Goal: Information Seeking & Learning: Learn about a topic

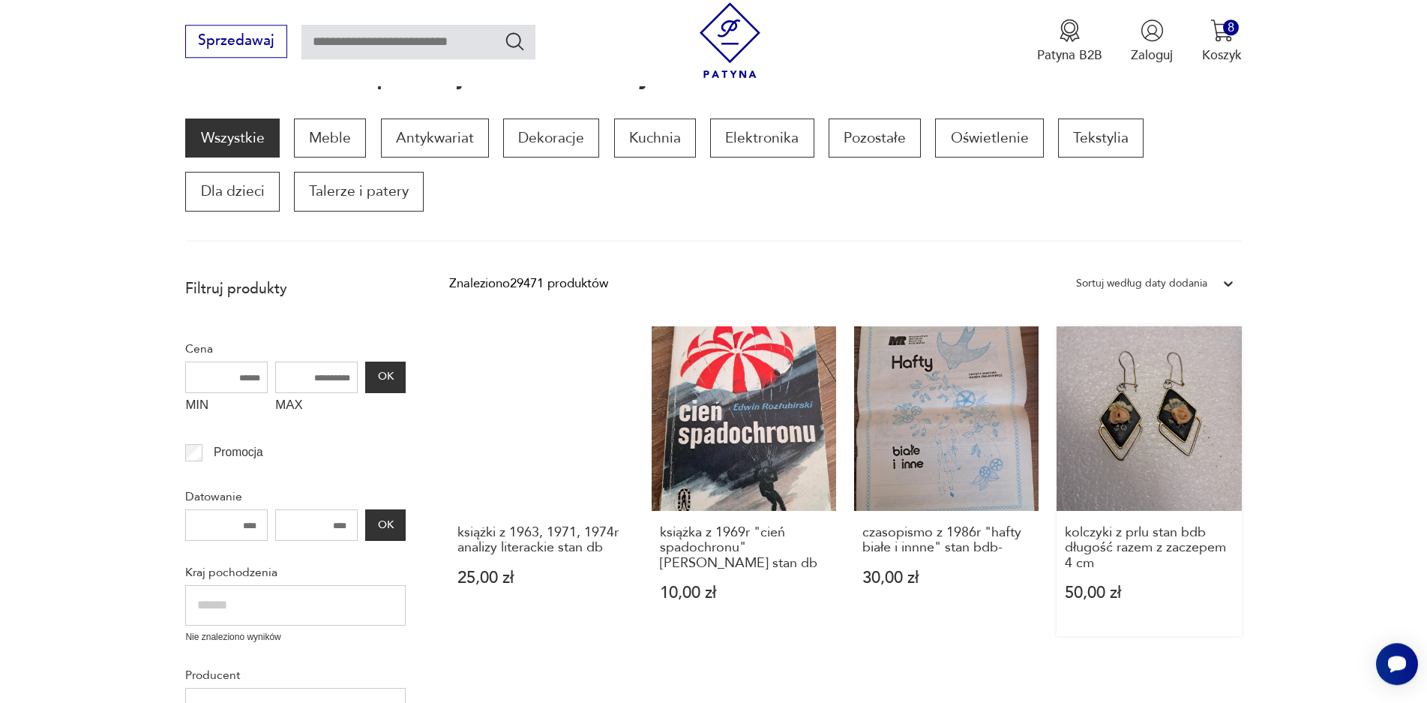
scroll to position [210, 0]
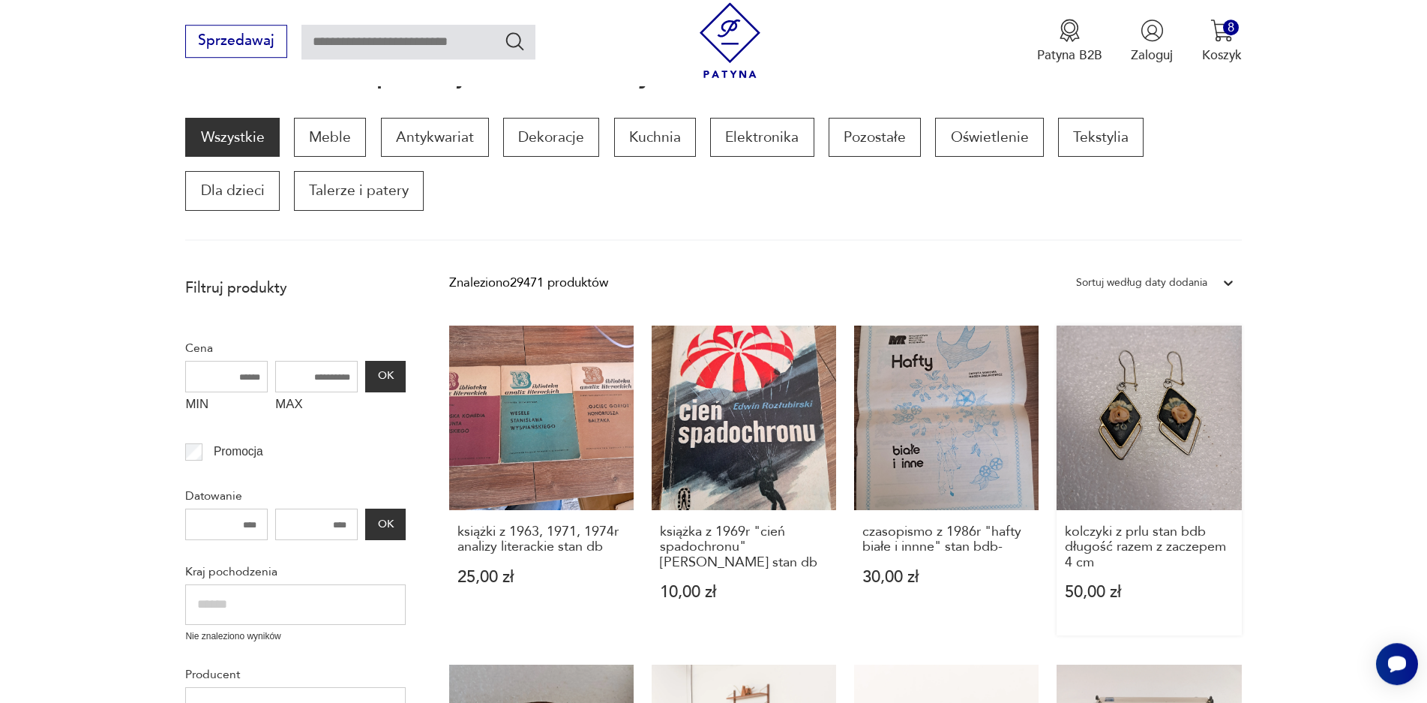
click at [1132, 402] on link "kolczyki z prlu stan bdb długość razem z zaczepem 4 cm 50,00 zł" at bounding box center [1149, 480] width 184 height 310
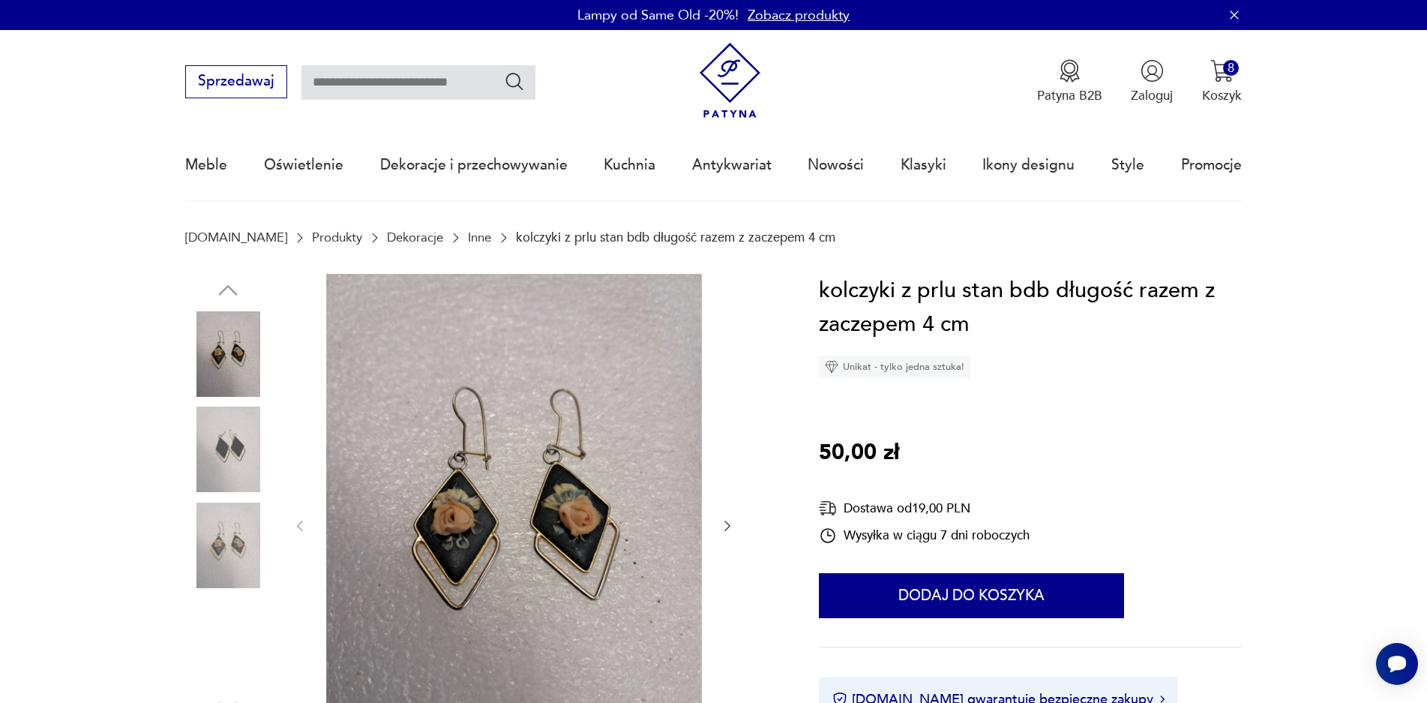
click at [209, 552] on img at bounding box center [227, 544] width 85 height 85
click at [220, 456] on img at bounding box center [227, 448] width 85 height 85
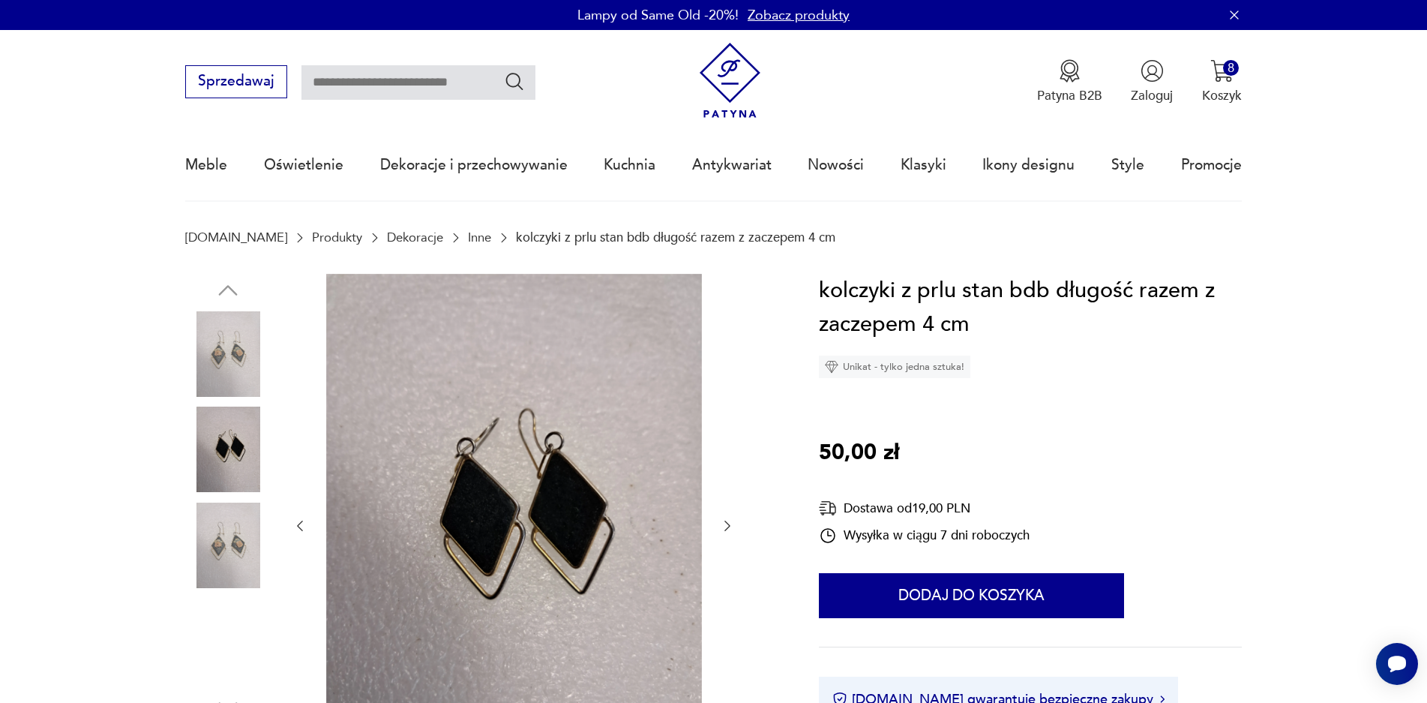
click at [237, 341] on img at bounding box center [227, 353] width 85 height 85
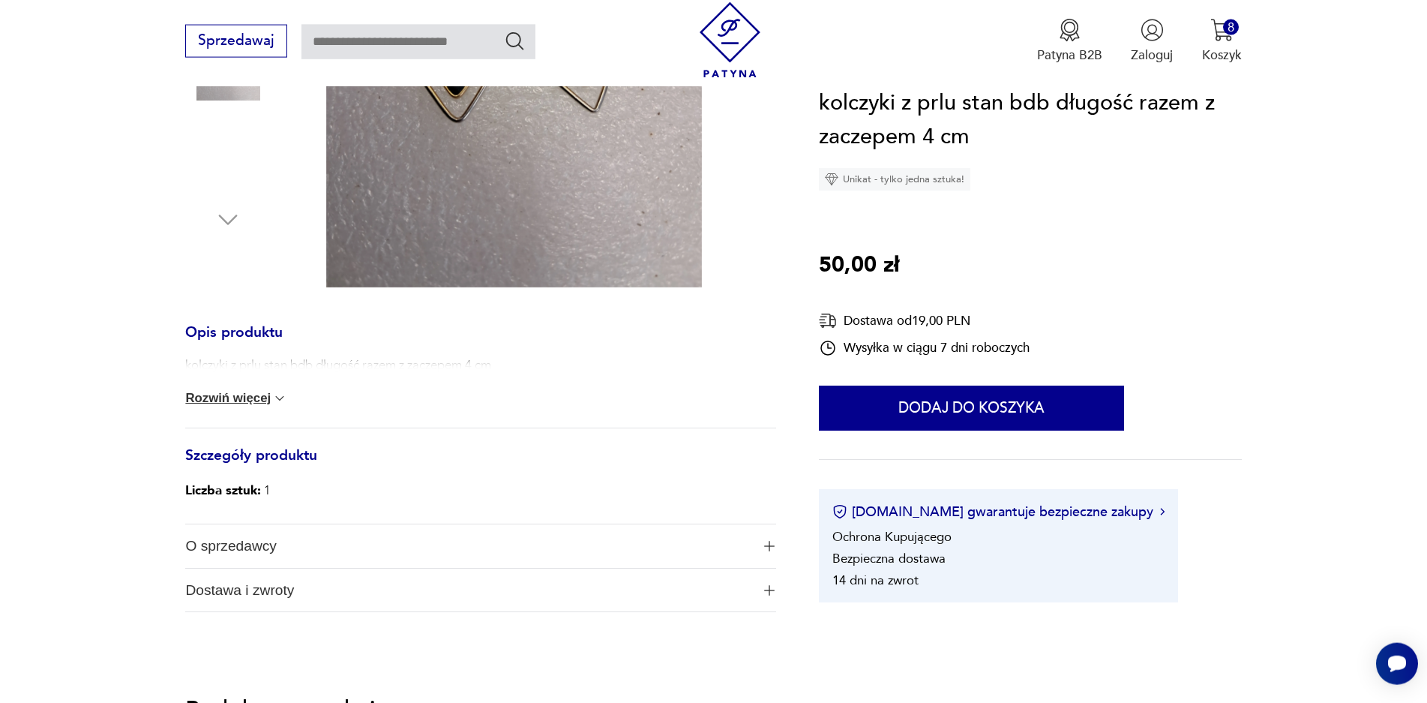
scroll to position [499, 0]
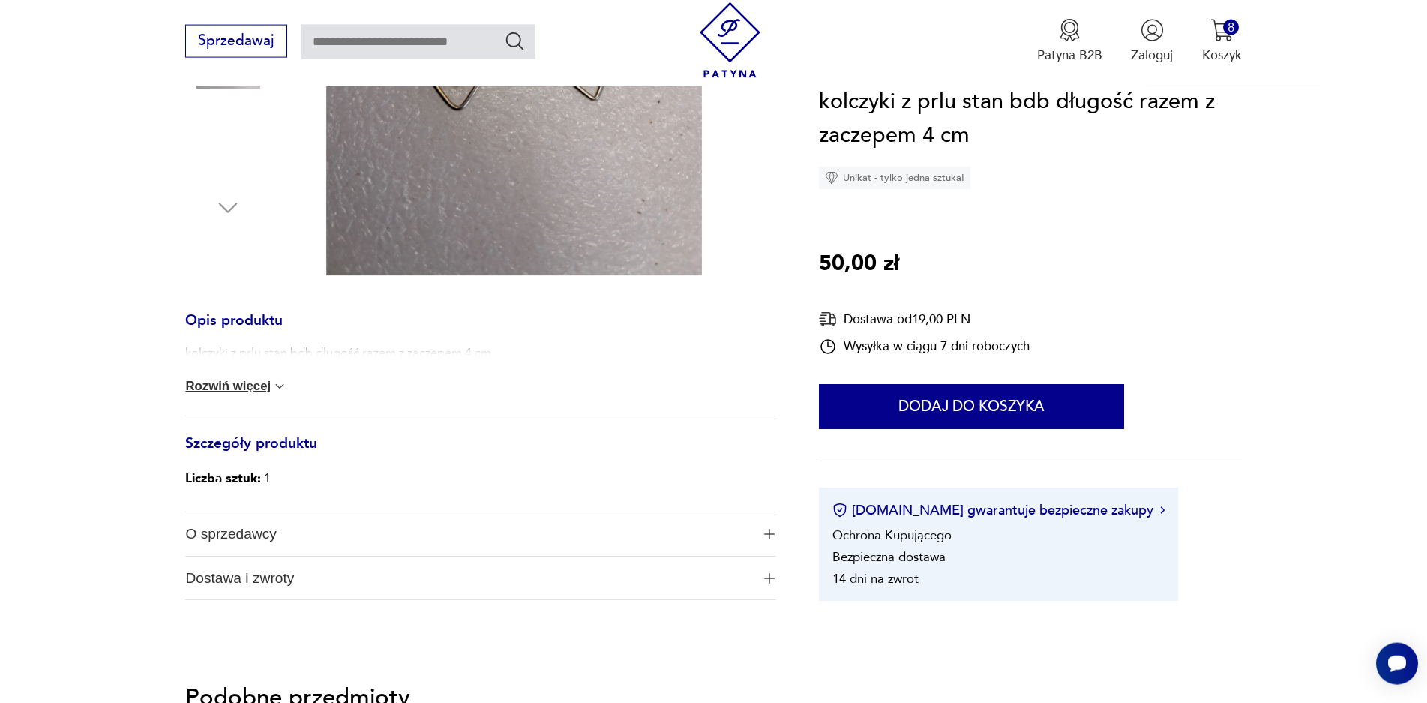
click at [227, 391] on button "Rozwiń więcej" at bounding box center [236, 386] width 102 height 15
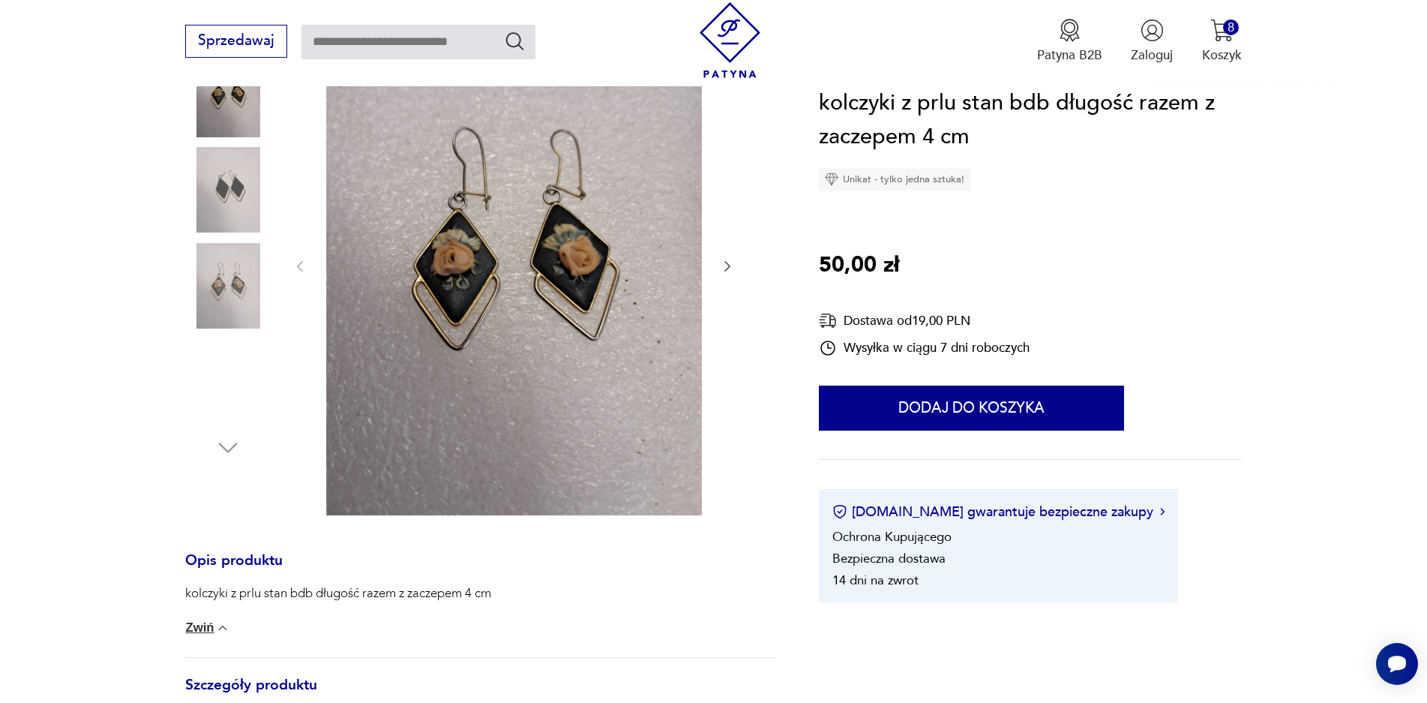
scroll to position [214, 0]
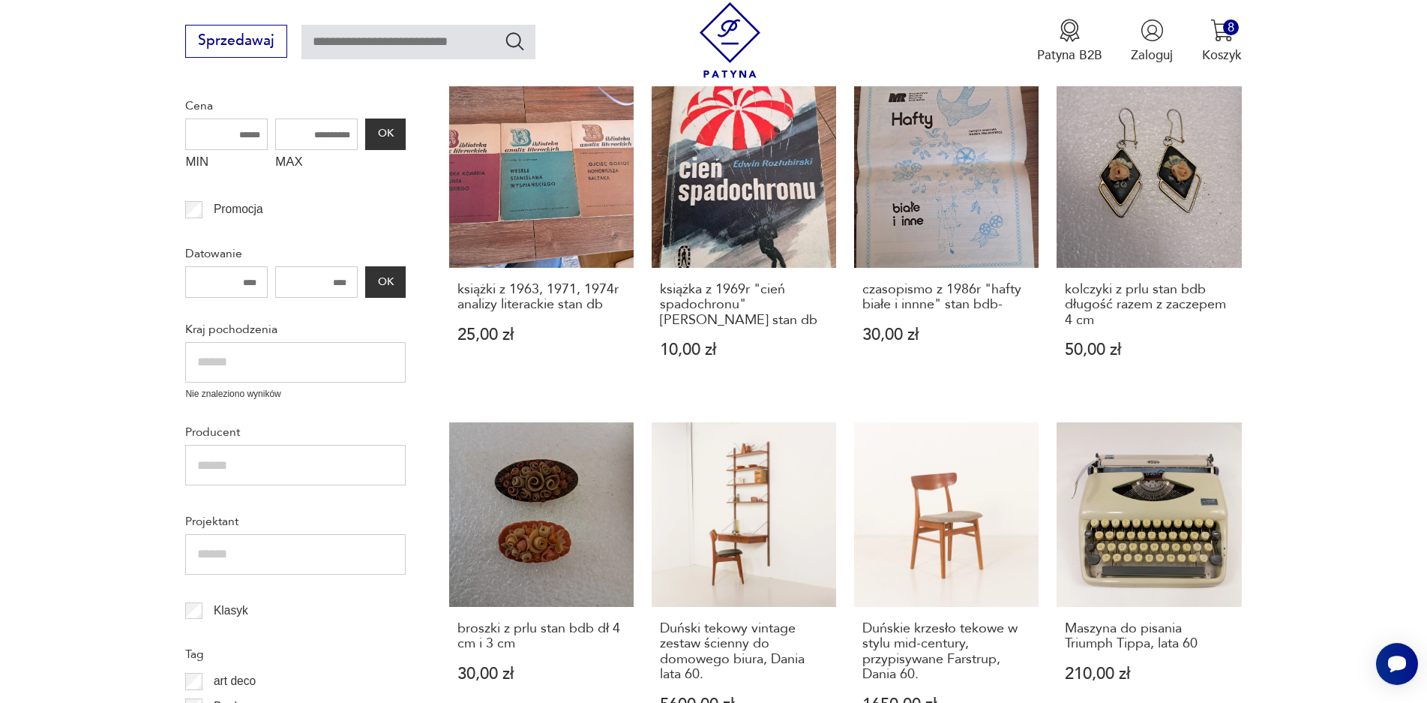
scroll to position [530, 0]
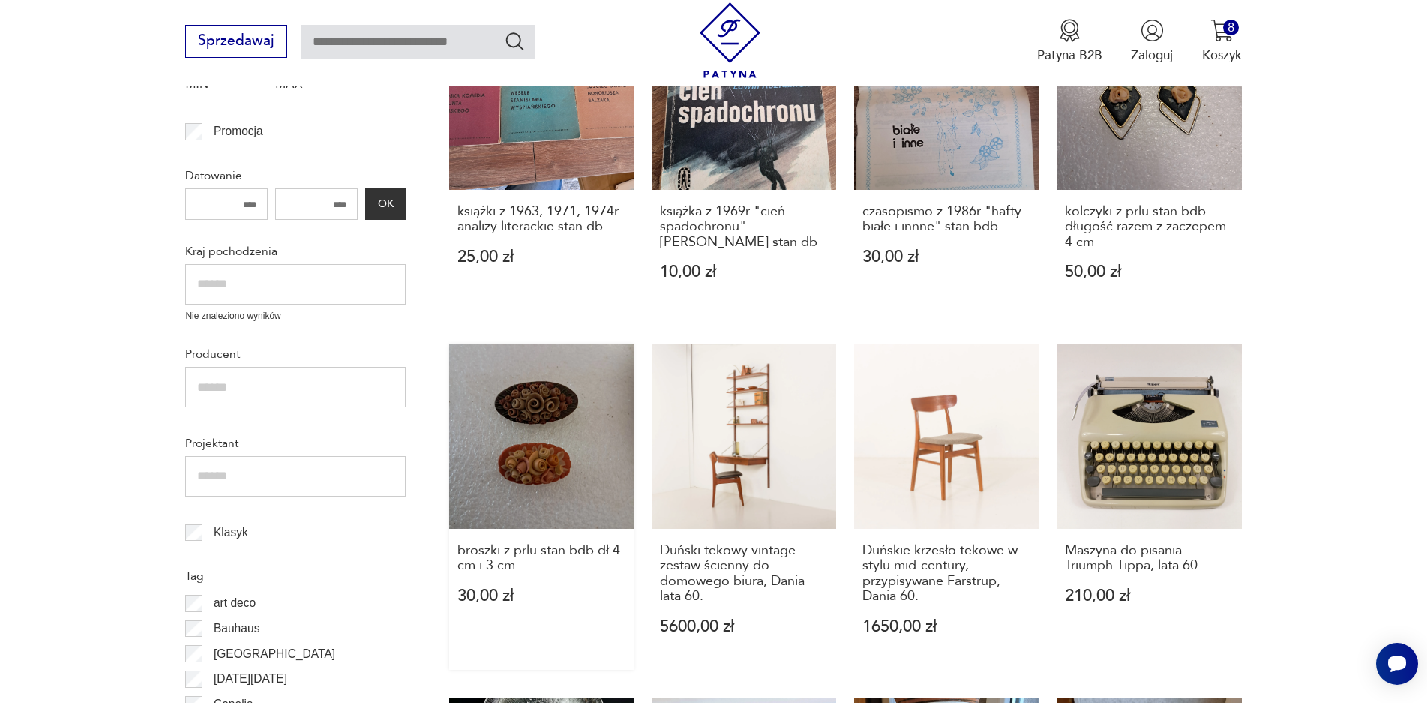
click at [524, 421] on link "broszki z prlu stan bdb dł 4 cm i 3 cm 30,00 zł" at bounding box center [541, 506] width 184 height 325
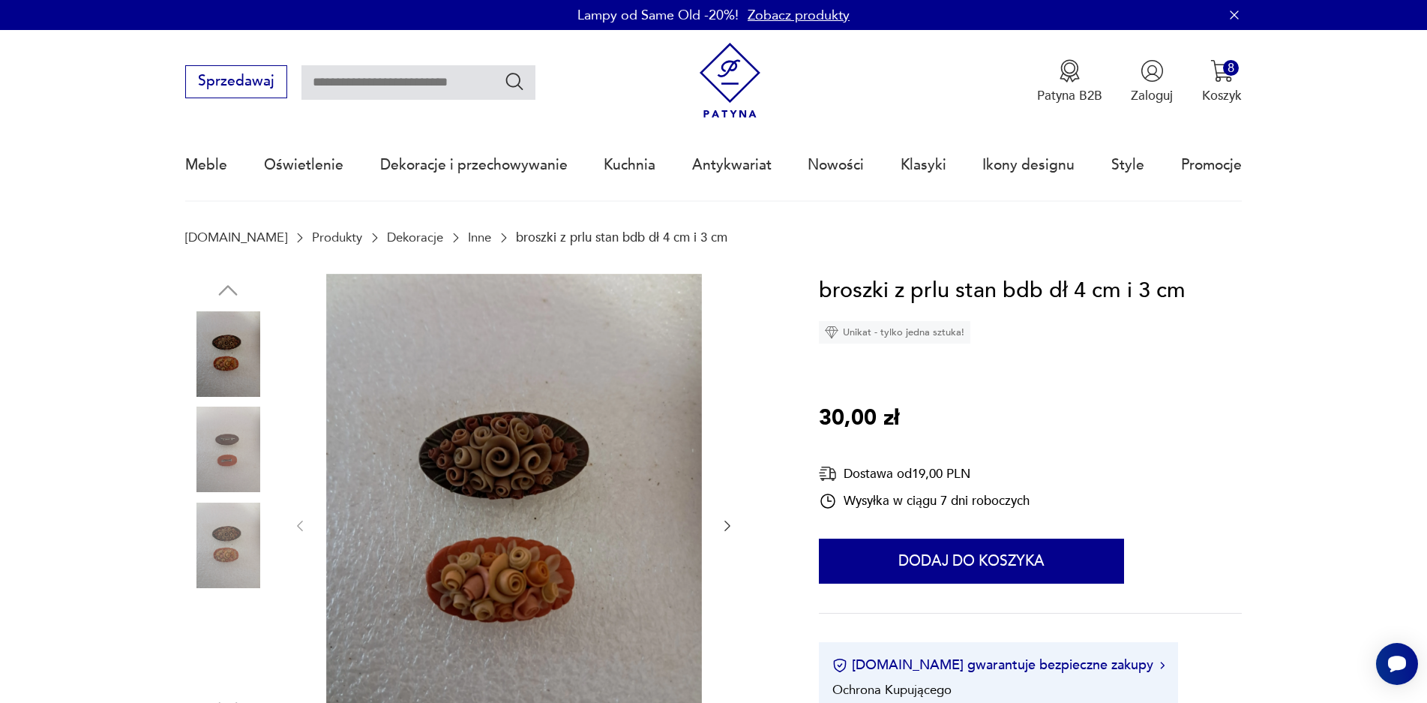
click at [225, 409] on img at bounding box center [227, 448] width 85 height 85
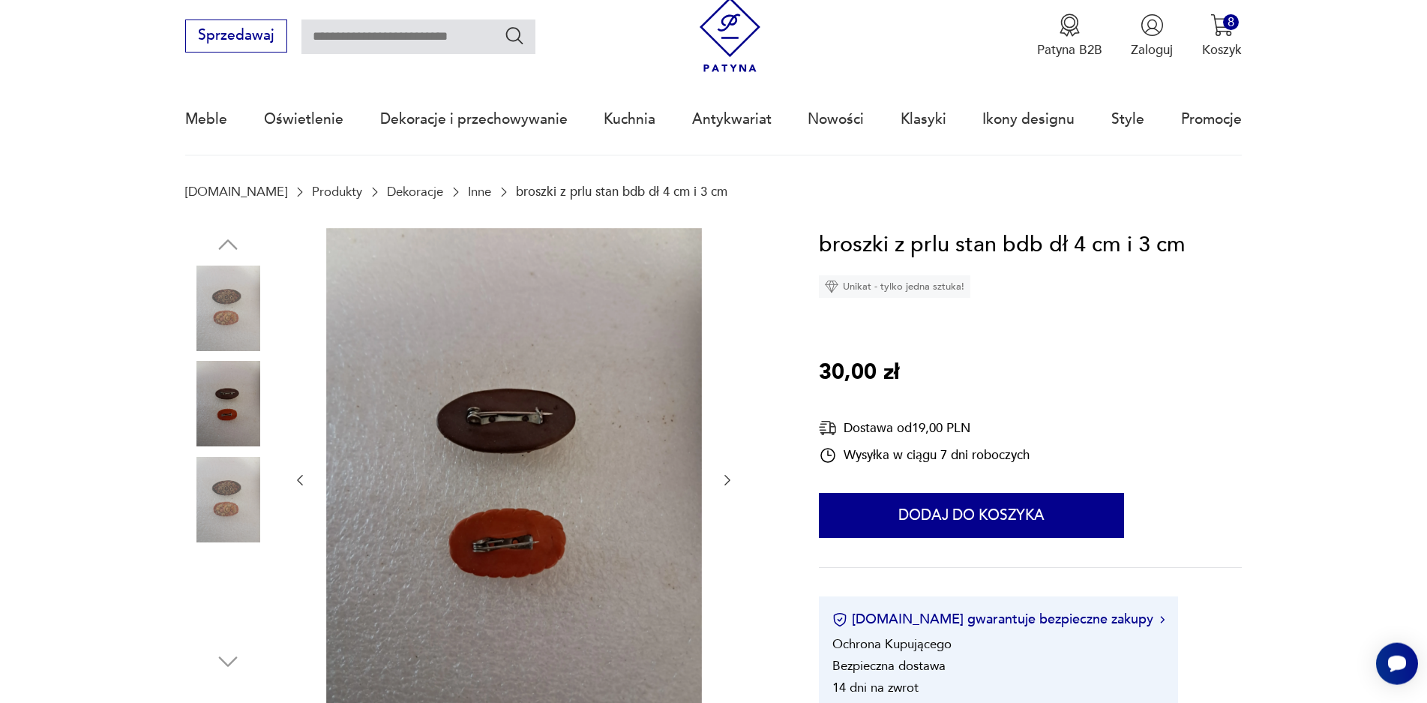
scroll to position [71, 0]
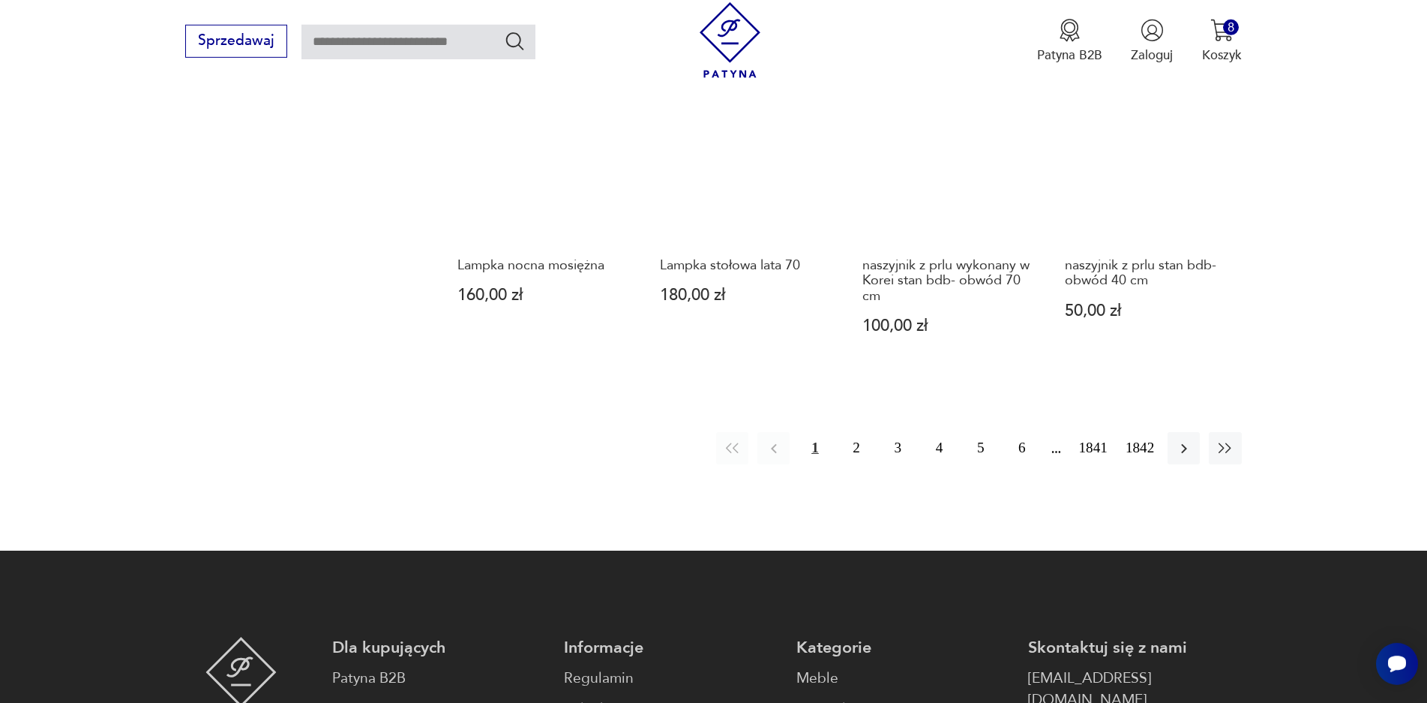
scroll to position [1541, 0]
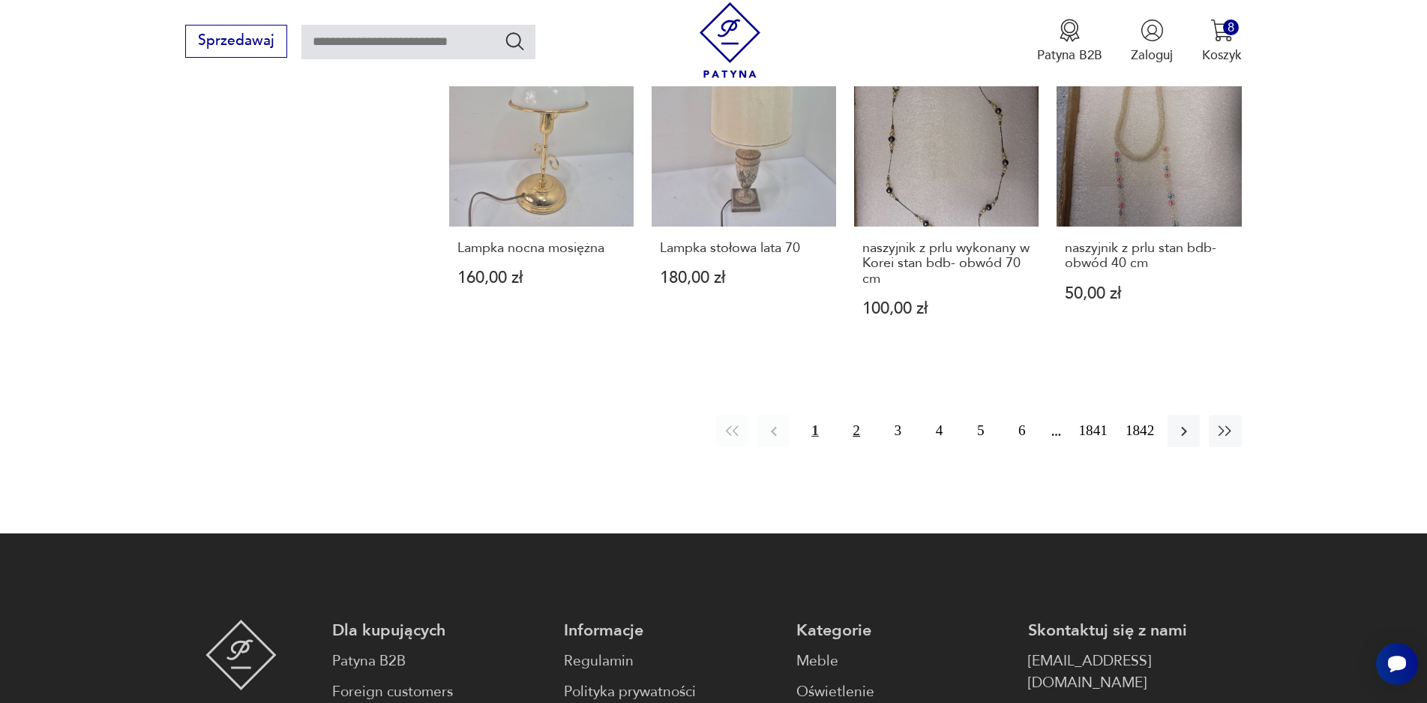
click at [857, 442] on button "2" at bounding box center [857, 431] width 32 height 32
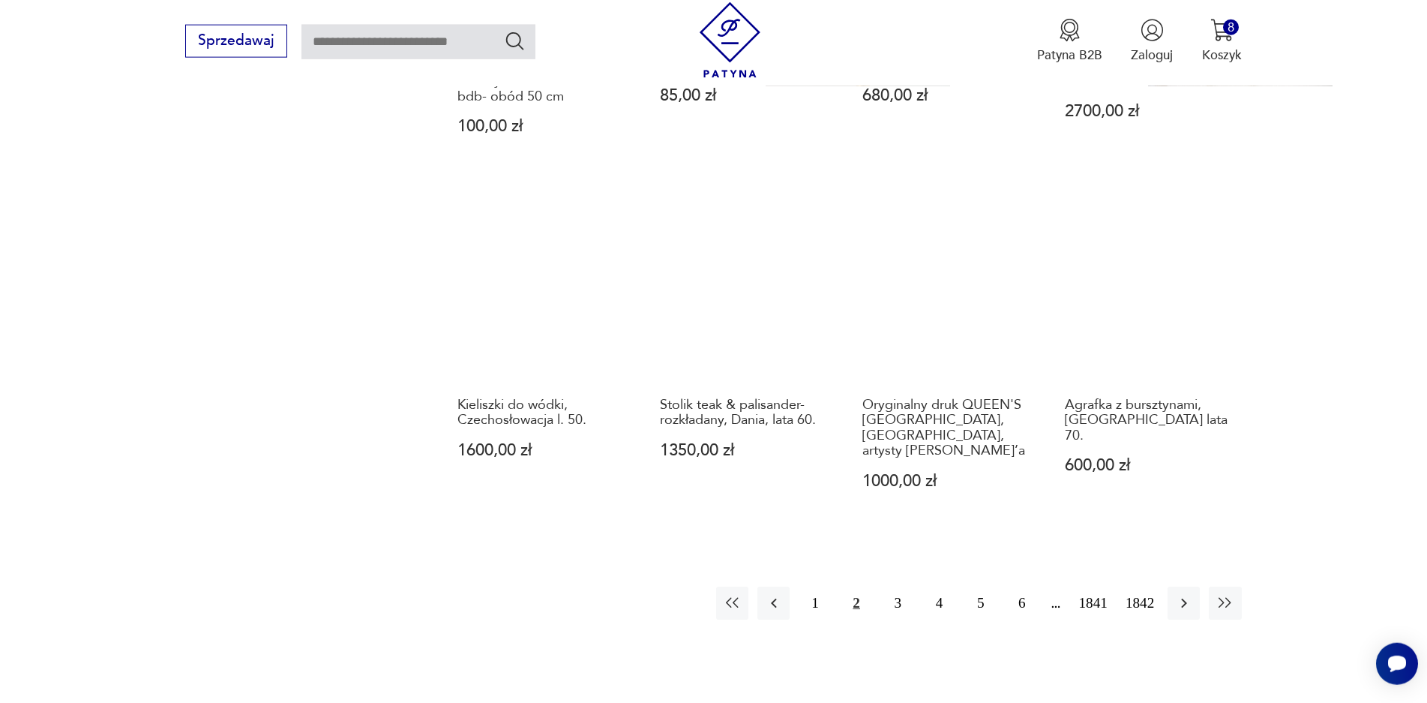
scroll to position [1396, 0]
